Goal: Check status

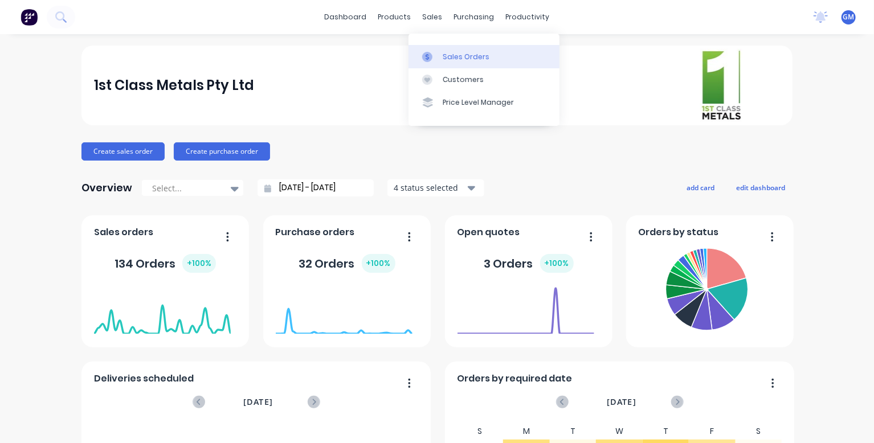
click at [440, 55] on link "Sales Orders" at bounding box center [484, 56] width 151 height 23
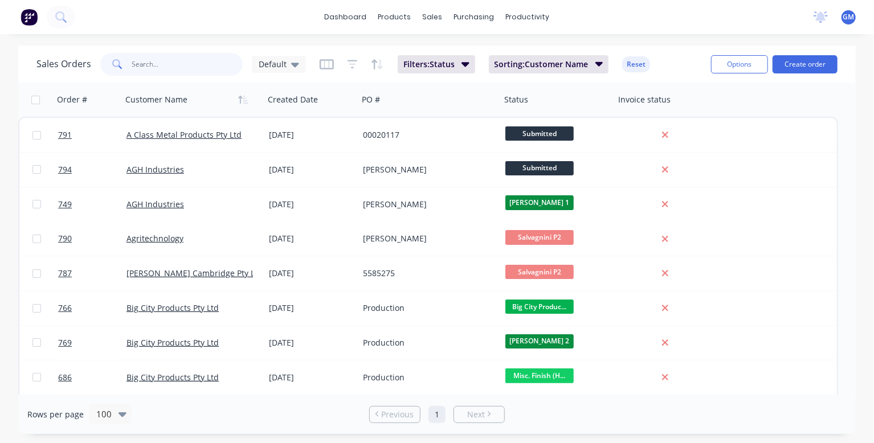
click at [161, 63] on input "text" at bounding box center [187, 64] width 111 height 23
type input "ULTIMATE"
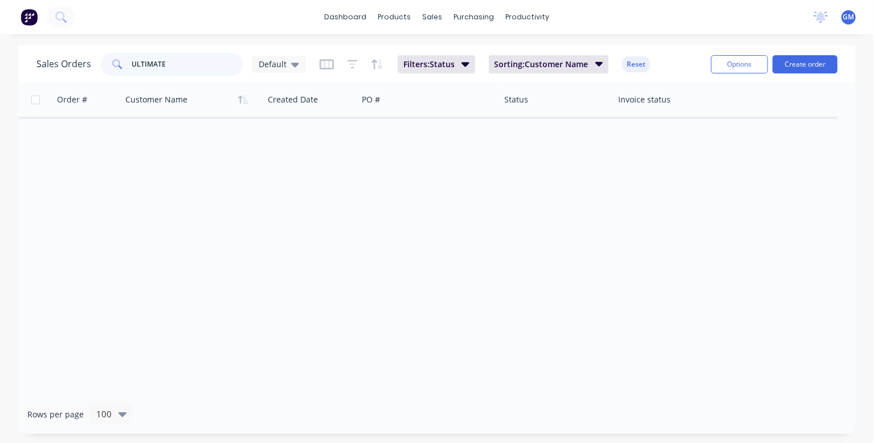
drag, startPoint x: 194, startPoint y: 64, endPoint x: 117, endPoint y: 70, distance: 77.2
click at [117, 70] on div "ULTIMATE" at bounding box center [171, 64] width 142 height 23
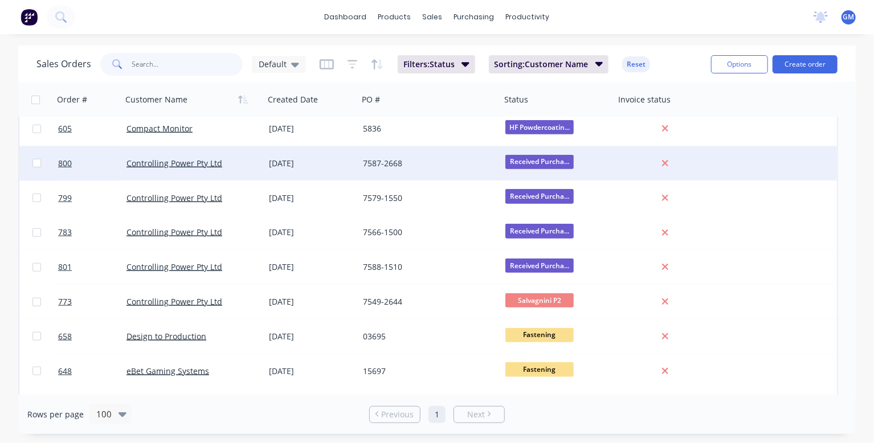
scroll to position [570, 0]
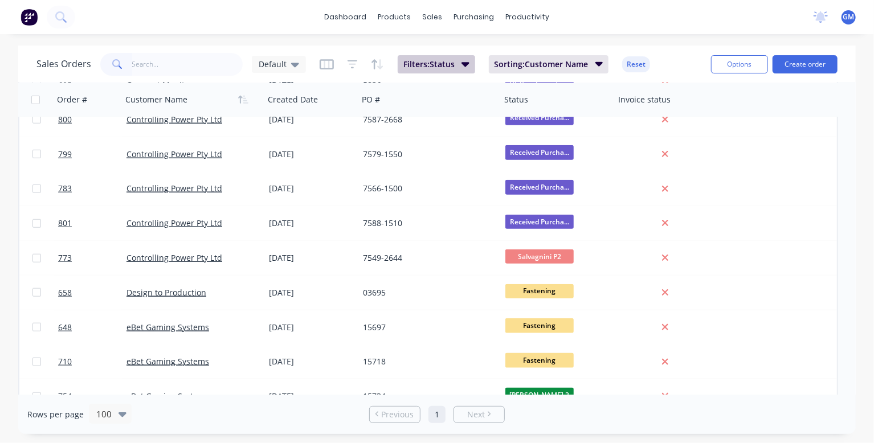
click at [470, 67] on icon "button" at bounding box center [466, 64] width 8 height 13
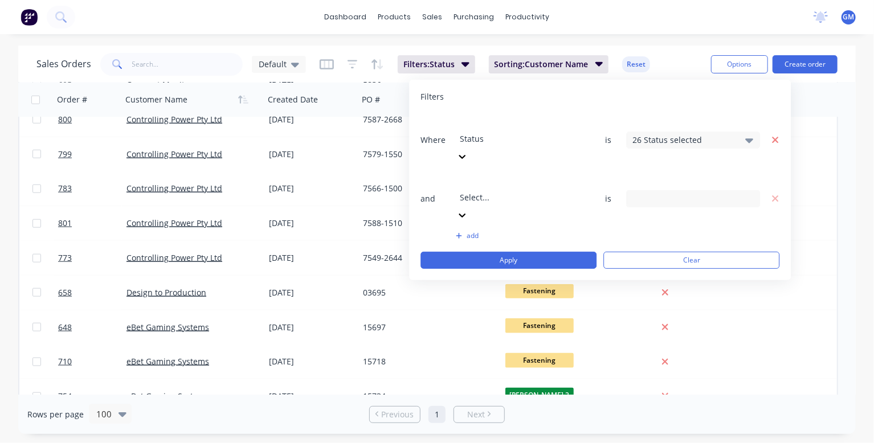
click at [775, 135] on icon "button" at bounding box center [776, 140] width 8 height 10
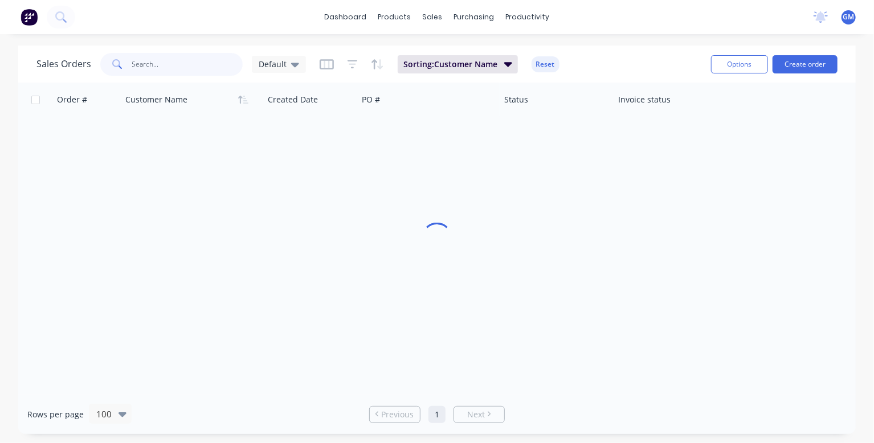
click at [165, 70] on input "text" at bounding box center [187, 64] width 111 height 23
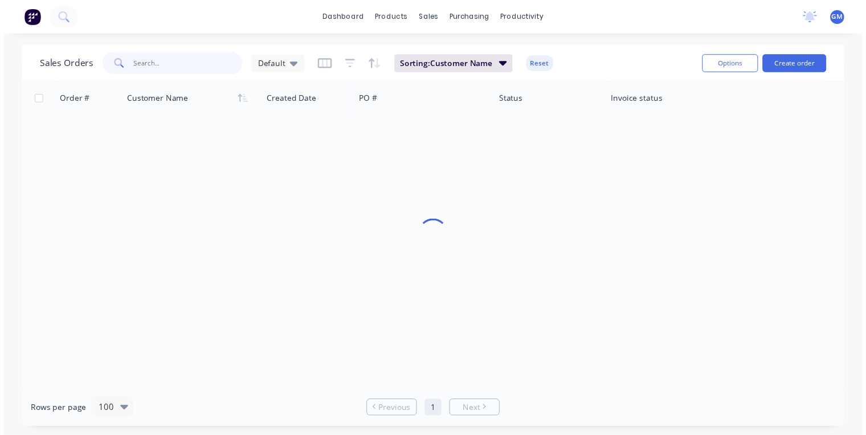
scroll to position [0, 0]
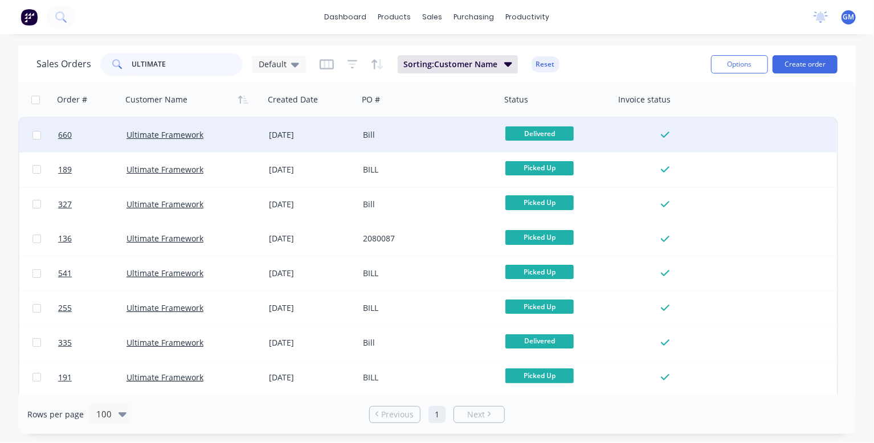
type input "ULTIMATE"
click at [317, 137] on div "[DATE]" at bounding box center [311, 134] width 85 height 11
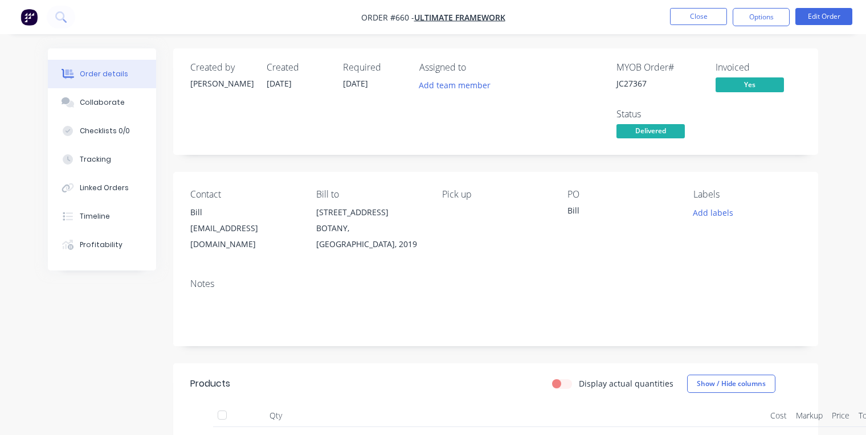
click at [805, 192] on div "Created by [PERSON_NAME] Created [DATE] Required [DATE] Assigned to Add team me…" at bounding box center [495, 367] width 645 height 638
click at [717, 141] on div "MYOB Order # JC27367 Invoiced Yes Status Delivered" at bounding box center [667, 101] width 268 height 79
